Goal: Information Seeking & Learning: Learn about a topic

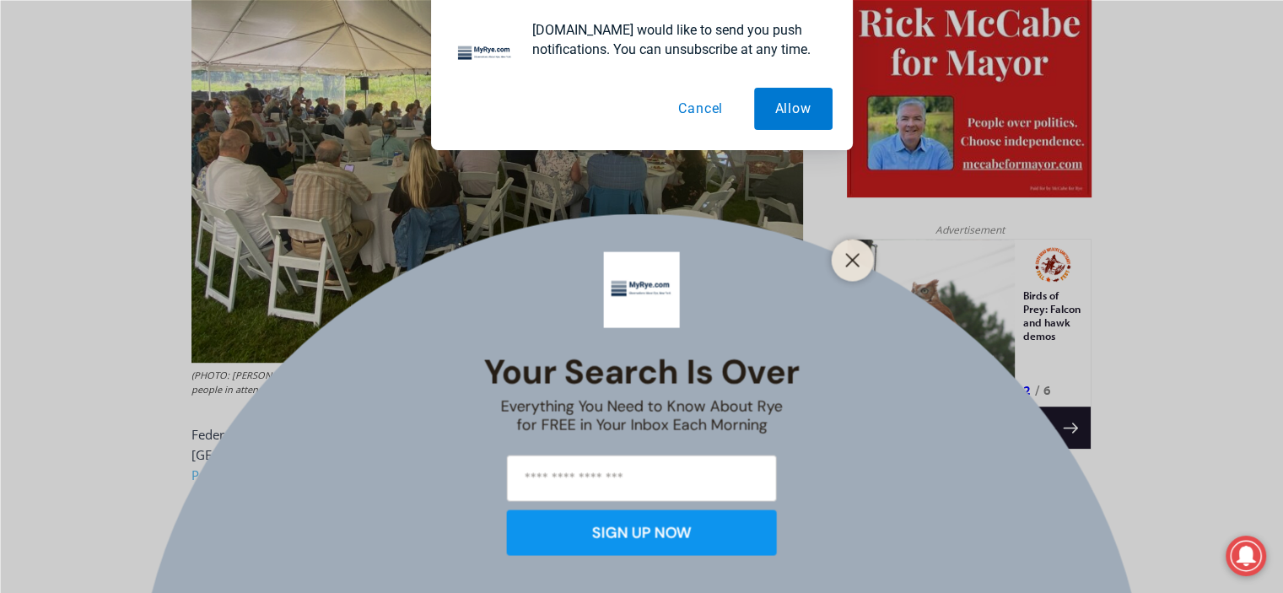
scroll to position [982, 0]
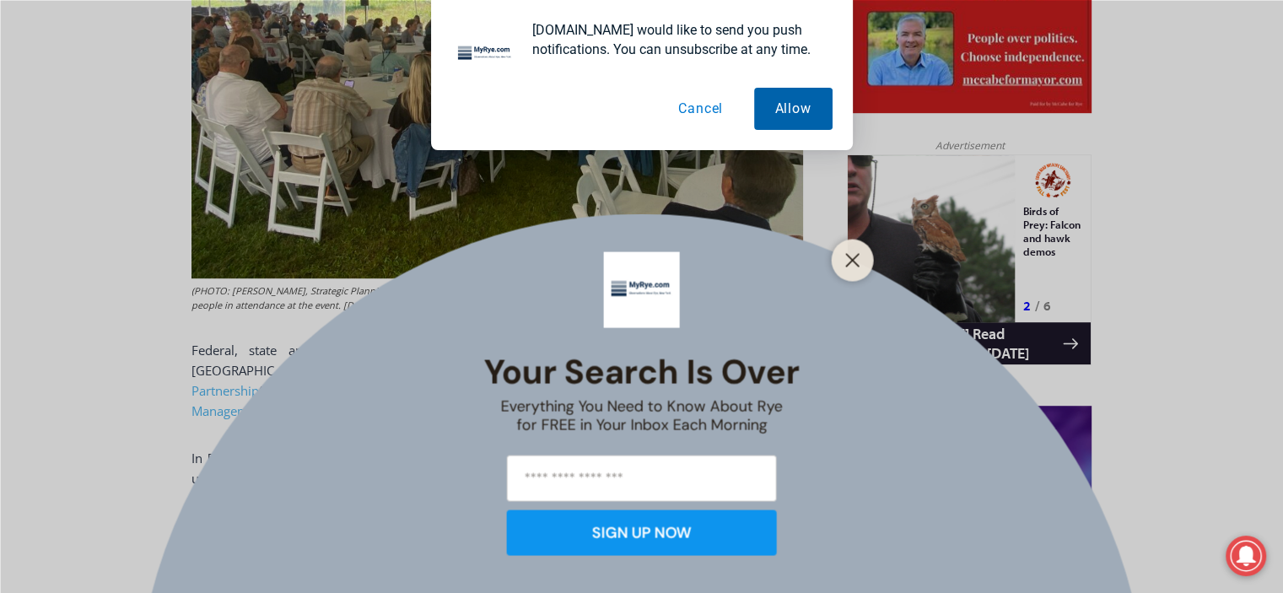
click at [808, 114] on button "Allow" at bounding box center [793, 109] width 78 height 42
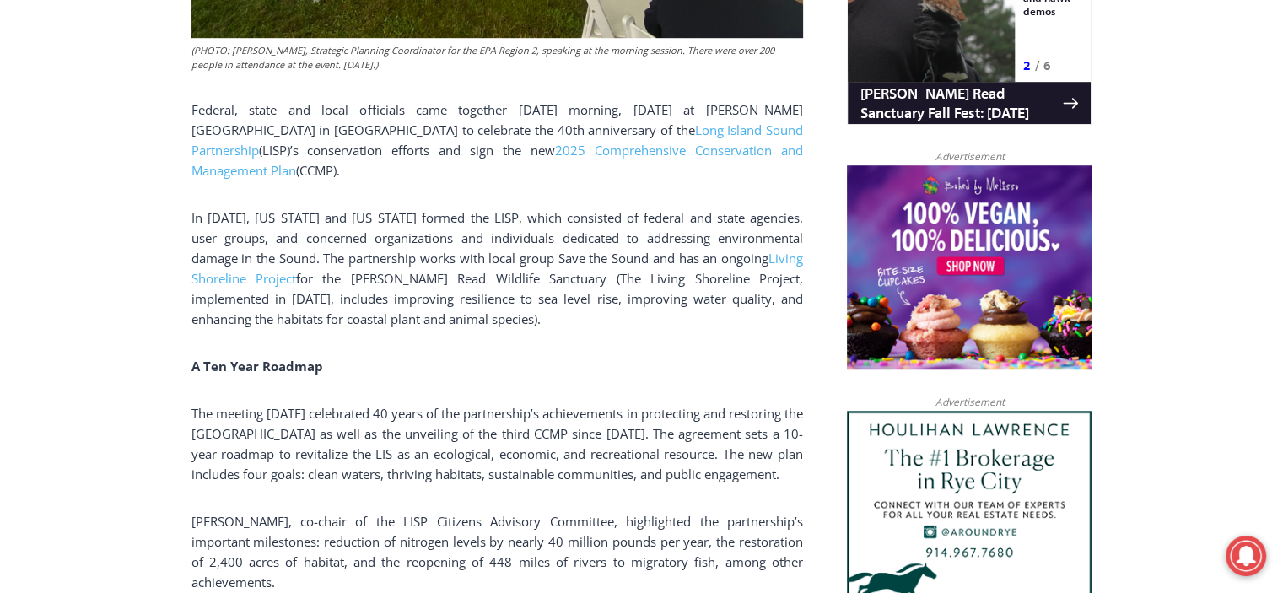
scroll to position [1150, 0]
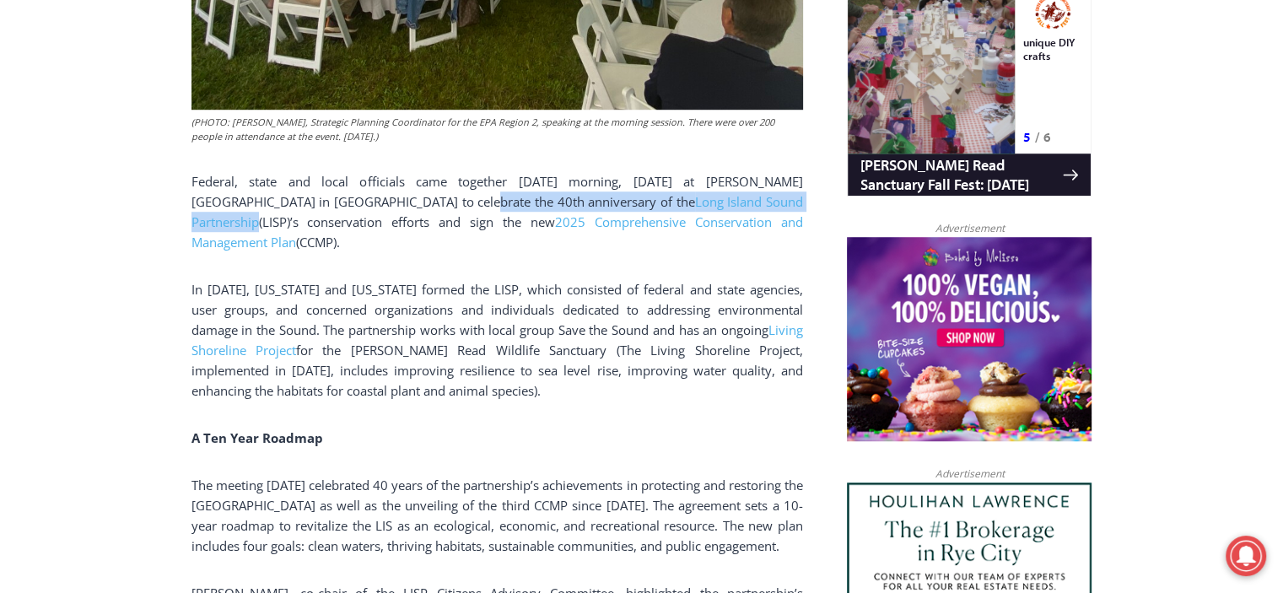
drag, startPoint x: 403, startPoint y: 185, endPoint x: 756, endPoint y: 187, distance: 352.5
click at [756, 187] on p "Federal, state and local officials came together this Friday morning, June 20th…" at bounding box center [496, 211] width 611 height 81
copy p "0th anniversary of the Long Island Sound Partnership"
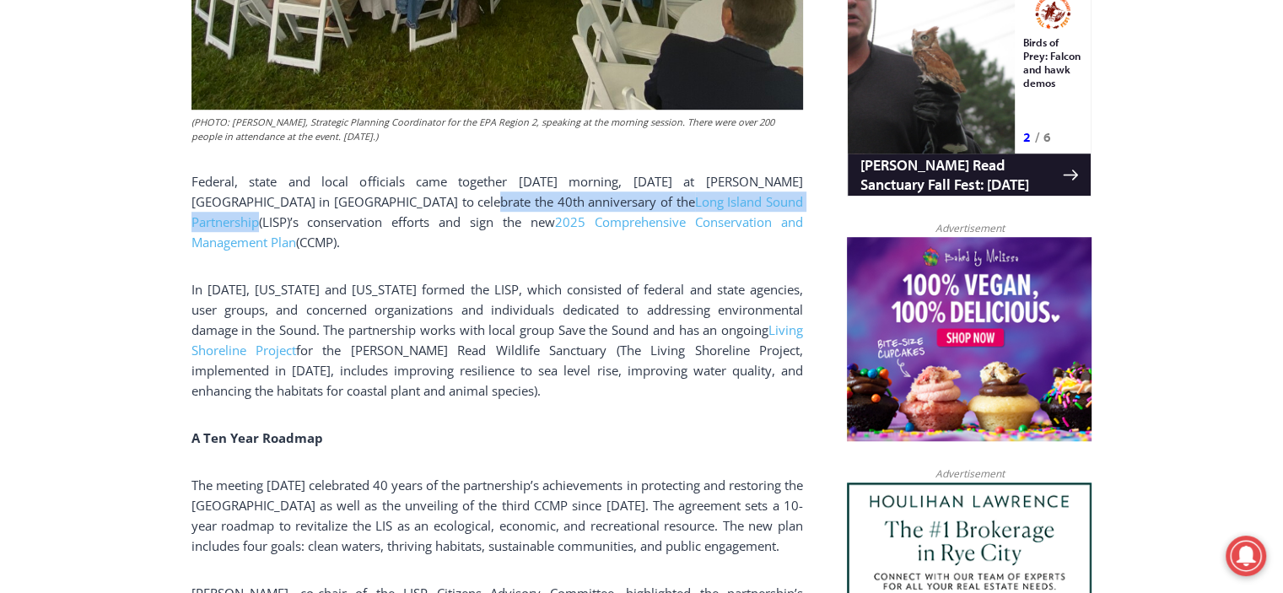
click at [608, 215] on p "Federal, state and local officials came together this Friday morning, June 20th…" at bounding box center [496, 211] width 611 height 81
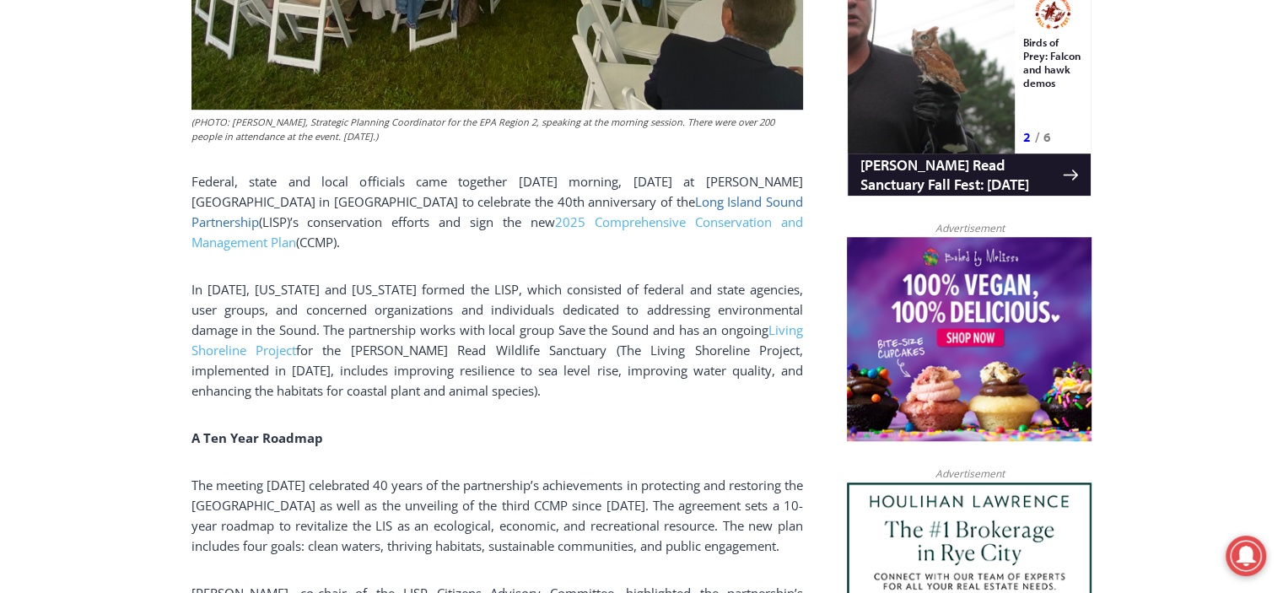
click at [604, 193] on span "Long Island Sound Partnership" at bounding box center [496, 211] width 611 height 37
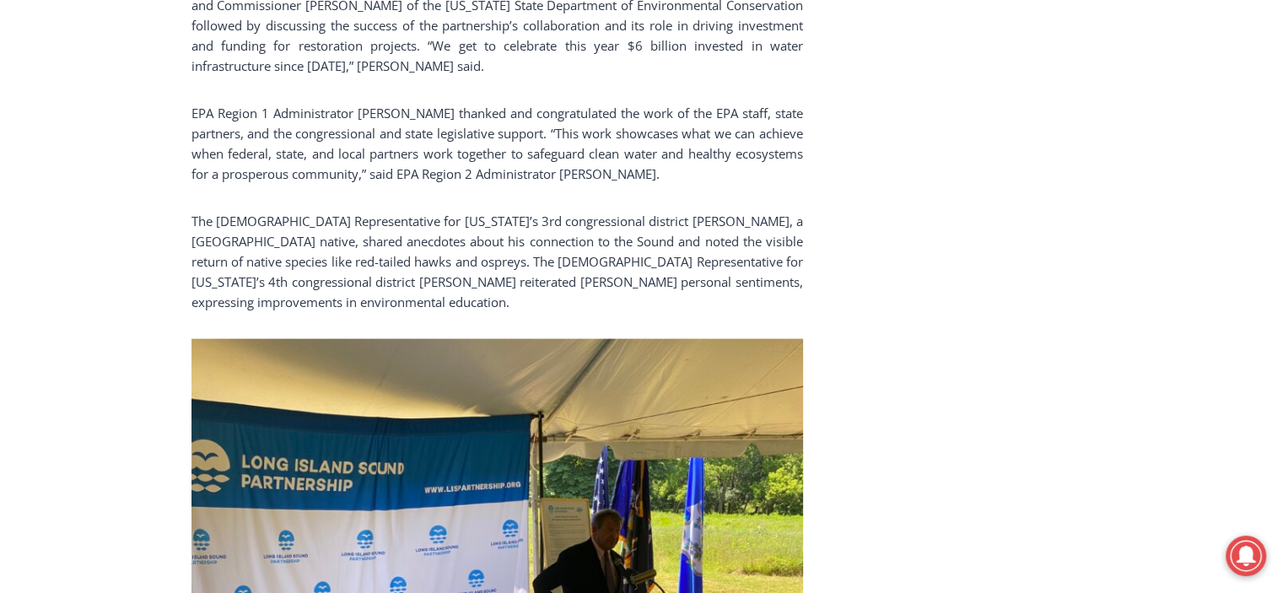
scroll to position [3343, 0]
